Goal: Navigation & Orientation: Find specific page/section

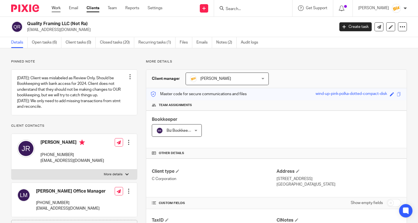
click at [60, 11] on link "Work" at bounding box center [56, 8] width 9 height 6
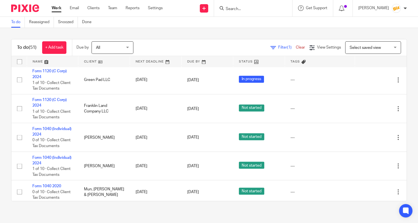
scroll to position [1264, 0]
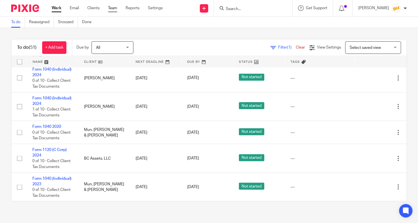
click at [116, 7] on link "Team" at bounding box center [112, 8] width 9 height 6
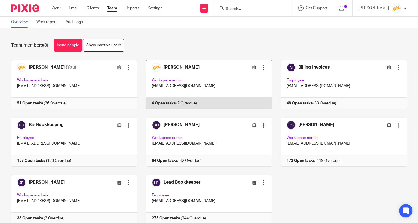
scroll to position [20, 0]
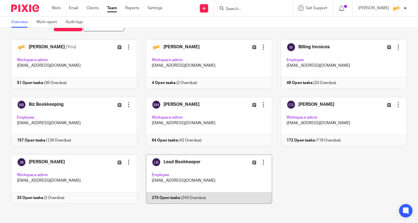
click at [224, 177] on link at bounding box center [204, 179] width 135 height 49
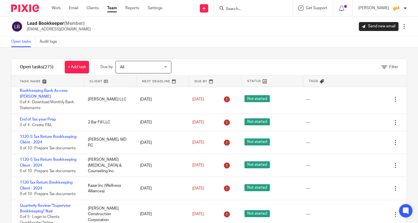
scroll to position [4873, 0]
